Goal: Register for event/course

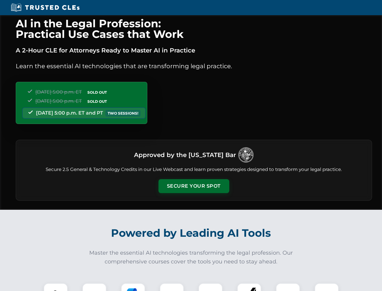
click at [194, 186] on button "Secure Your Spot" at bounding box center [194, 186] width 71 height 14
click at [56, 287] on img at bounding box center [56, 295] width 18 height 18
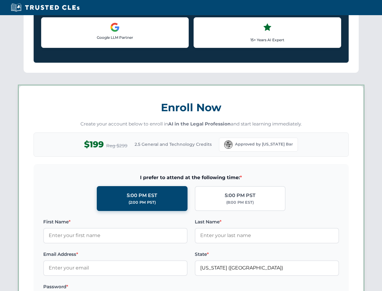
click at [133, 287] on label "Password *" at bounding box center [115, 286] width 144 height 7
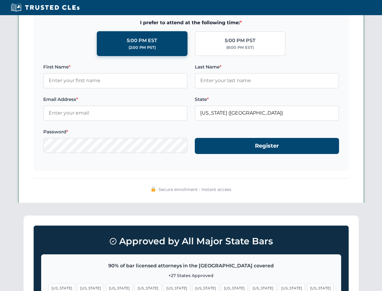
click at [279, 287] on span "[US_STATE]" at bounding box center [292, 287] width 26 height 9
